Goal: Task Accomplishment & Management: Complete application form

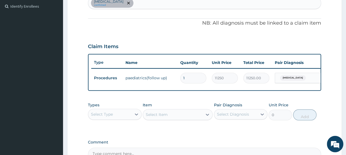
click at [114, 119] on div "Select Type" at bounding box center [109, 114] width 43 height 9
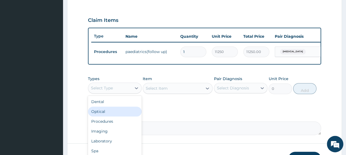
scroll to position [218, 0]
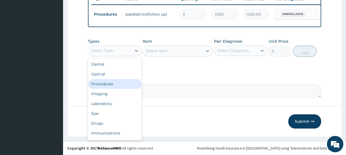
click at [116, 82] on div "Procedures" at bounding box center [115, 84] width 54 height 10
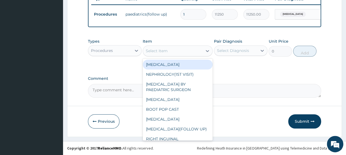
click at [174, 53] on div "Select Item" at bounding box center [172, 51] width 59 height 9
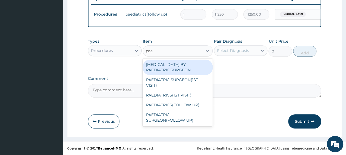
type input "paed"
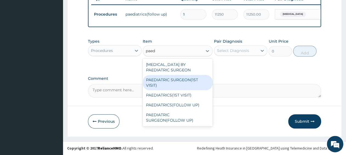
click at [185, 85] on div "PAEDIATRIC SURGEON(1ST VISIT)" at bounding box center [178, 82] width 70 height 15
type input "31500"
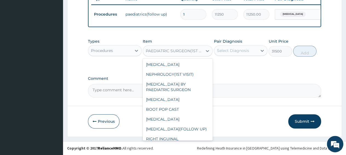
click at [171, 50] on div "PAEDIATRIC SURGEON(1ST VISIT)" at bounding box center [174, 50] width 57 height 5
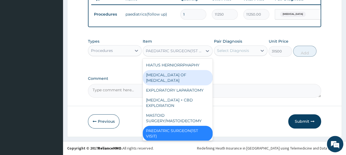
paste input "PAEDIATRICS("
type input "PAEDIATRICS("
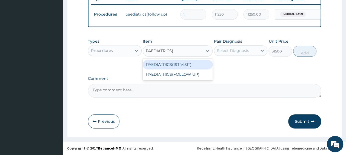
click at [182, 67] on div "PAEDIATRICS(1ST VISIT)" at bounding box center [178, 65] width 70 height 10
type input "22750"
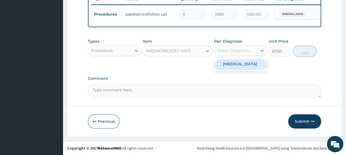
click at [236, 53] on div "Select Diagnosis" at bounding box center [233, 50] width 32 height 5
click at [236, 68] on div "Diaper rash" at bounding box center [241, 64] width 54 height 11
checkbox input "true"
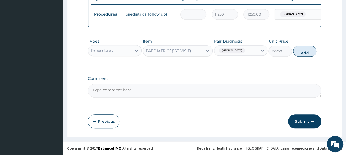
click at [300, 53] on button "Add" at bounding box center [304, 51] width 23 height 11
type input "0"
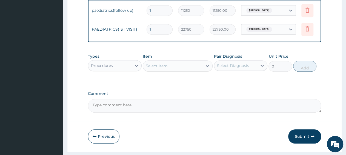
scroll to position [0, 39]
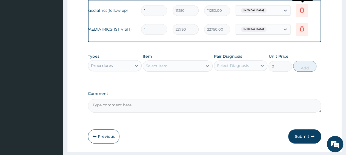
click at [300, 12] on icon at bounding box center [302, 10] width 7 height 7
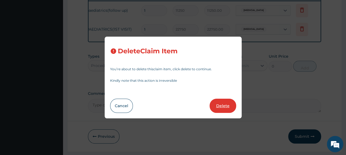
click at [217, 104] on button "Delete" at bounding box center [223, 106] width 27 height 14
type input "22750"
type input "22750.00"
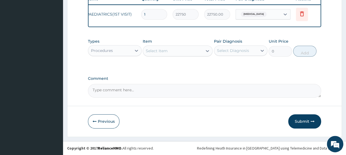
click at [159, 55] on div "Select Item" at bounding box center [172, 51] width 59 height 9
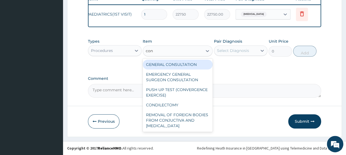
type input "cons"
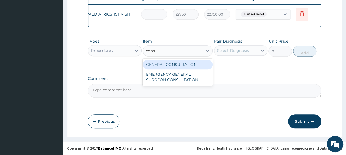
click at [172, 65] on div "GENERAL CONSULTATION" at bounding box center [178, 65] width 70 height 10
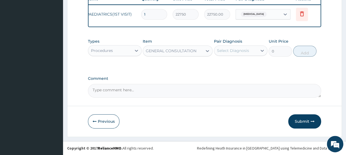
type input "3150"
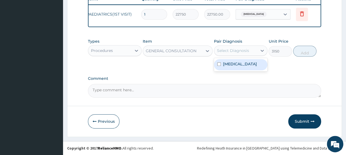
click at [220, 53] on div "Select Diagnosis" at bounding box center [233, 50] width 32 height 5
click at [239, 67] on div "Diaper rash" at bounding box center [241, 64] width 54 height 11
checkbox input "true"
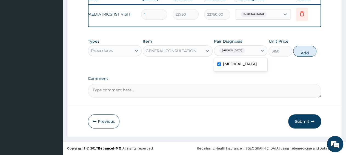
click at [308, 51] on button "Add" at bounding box center [304, 51] width 23 height 11
type input "0"
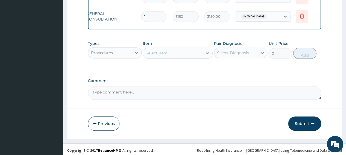
scroll to position [236, 0]
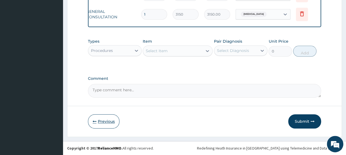
click at [110, 125] on button "Previous" at bounding box center [104, 122] width 32 height 14
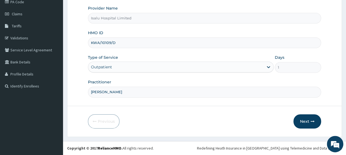
scroll to position [68, 0]
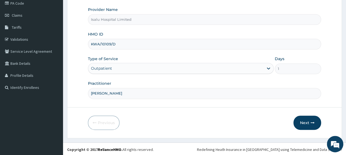
click at [133, 92] on input "DR DUKE" at bounding box center [204, 93] width 233 height 11
paste input "DR ABALIHE UCHENNA"
type input "DR DUKE, DR ABALIHE UCHENNA"
click at [309, 121] on button "Next" at bounding box center [307, 123] width 28 height 14
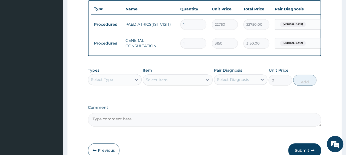
scroll to position [211, 0]
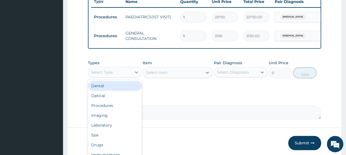
click at [116, 77] on div "Select Type" at bounding box center [109, 72] width 43 height 9
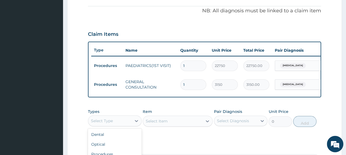
scroll to position [125, 0]
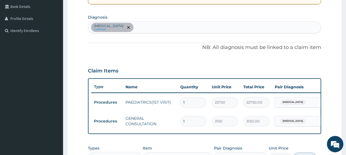
click at [161, 23] on div "Diaper rash confirmed" at bounding box center [204, 28] width 233 height 12
type input "mala"
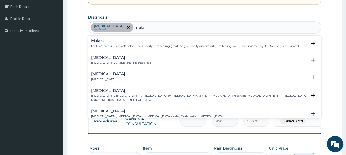
click at [110, 64] on div "Malaria Malaria , Paludism , Plasmodiosis Select Status Query Query covers susp…" at bounding box center [204, 62] width 227 height 12
click at [98, 62] on p "Malaria , Paludism , Plasmodiosis" at bounding box center [121, 63] width 60 height 4
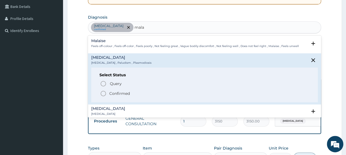
click at [114, 94] on p "Confirmed" at bounding box center [119, 93] width 21 height 5
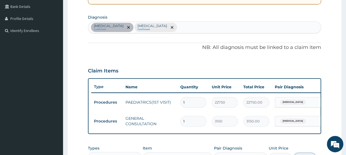
click at [156, 30] on div "Diaper rash confirmed Malaria Confirmed" at bounding box center [204, 28] width 233 height 12
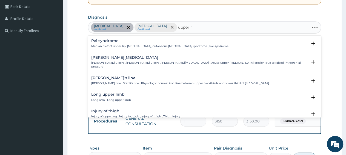
type input "upper re"
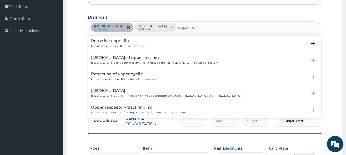
click at [126, 91] on h4 "Upper respiratory infection" at bounding box center [165, 91] width 149 height 4
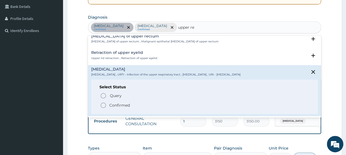
scroll to position [27, 0]
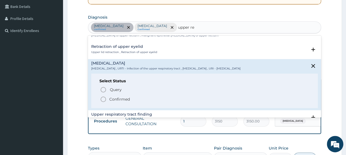
click at [118, 96] on span "Confirmed" at bounding box center [205, 99] width 210 height 7
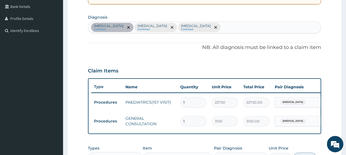
scroll to position [211, 0]
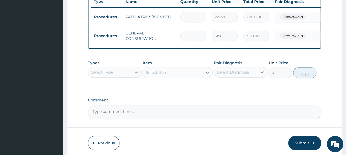
click at [121, 77] on div "Select Type" at bounding box center [109, 72] width 43 height 9
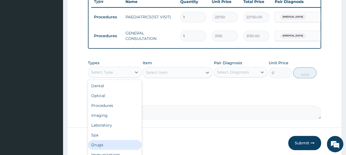
click at [112, 149] on div "Drugs" at bounding box center [115, 145] width 54 height 10
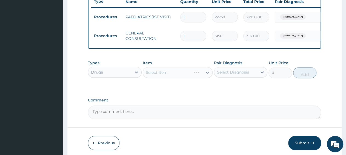
click at [164, 78] on div "Select Item" at bounding box center [178, 72] width 70 height 11
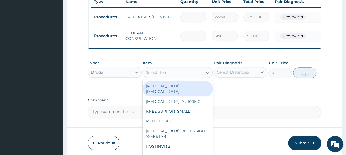
click at [164, 75] on div "Select Item" at bounding box center [157, 72] width 22 height 5
paste input "LONART DISPERSIBLE TAB"
type input "LONART DISPERSIBLE TAB"
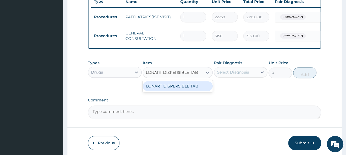
click at [178, 91] on div "LONART DISPERSIBLE TAB" at bounding box center [178, 86] width 70 height 10
type input "86.23137664794922"
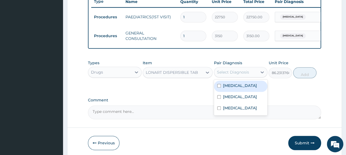
click at [241, 75] on div "Select Diagnosis" at bounding box center [233, 72] width 32 height 5
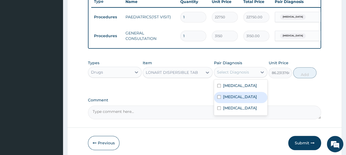
click at [230, 100] on label "Malaria" at bounding box center [240, 96] width 34 height 5
checkbox input "true"
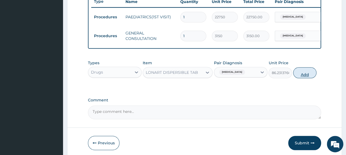
click at [311, 77] on button "Add" at bounding box center [304, 72] width 23 height 11
type input "0"
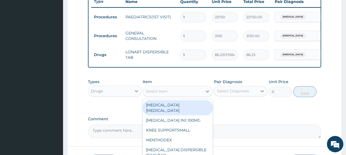
click at [164, 93] on div "Select Item" at bounding box center [157, 91] width 22 height 5
paste input "PCM SYRUP EMZOR"
type input "PCM SYRUP EMZOR"
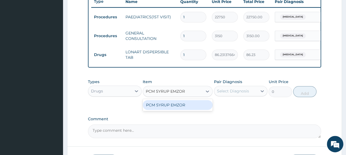
click at [165, 110] on div "PCM SYRUP EMZOR" at bounding box center [178, 105] width 70 height 10
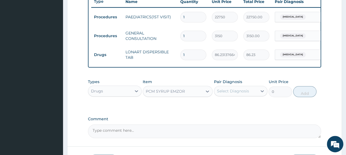
type input "940.7999877929688"
click at [226, 94] on div "Select Diagnosis" at bounding box center [233, 90] width 32 height 5
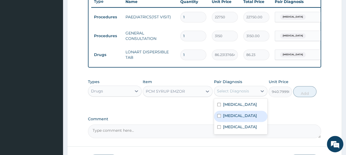
click at [230, 118] on label "Malaria" at bounding box center [240, 115] width 34 height 5
checkbox input "true"
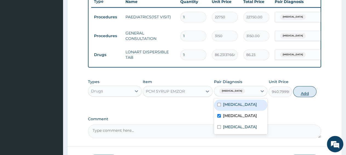
click at [300, 97] on button "Add" at bounding box center [304, 91] width 23 height 11
type input "0"
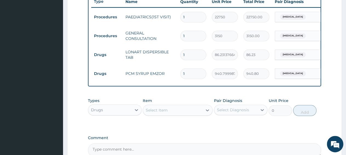
click at [199, 54] on input "1" at bounding box center [193, 55] width 26 height 11
type input "0.00"
type input "6"
type input "517.39"
type input "6"
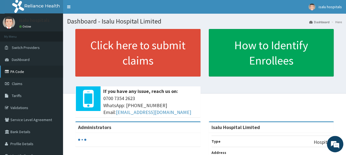
click at [30, 77] on link "PA Code" at bounding box center [31, 72] width 63 height 12
